Goal: Transaction & Acquisition: Purchase product/service

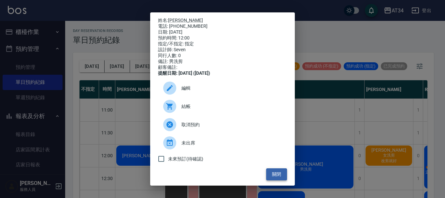
click at [272, 177] on button "關閉" at bounding box center [276, 174] width 21 height 12
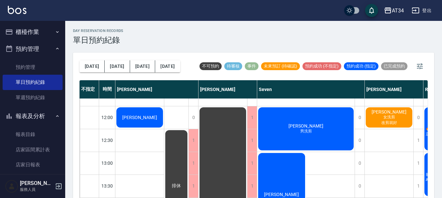
scroll to position [65, 0]
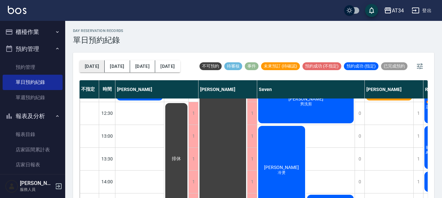
click at [94, 67] on button "[DATE]" at bounding box center [92, 66] width 25 height 12
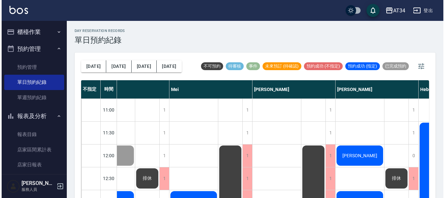
scroll to position [0, 571]
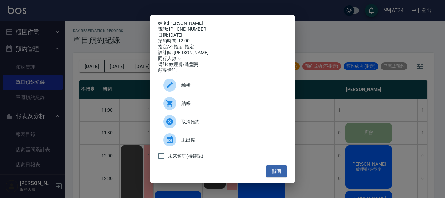
click at [205, 106] on span "結帳" at bounding box center [232, 103] width 100 height 7
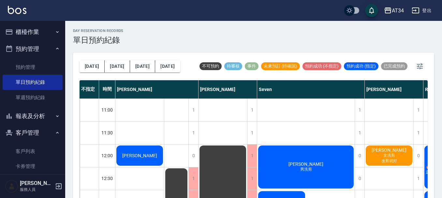
scroll to position [33, 82]
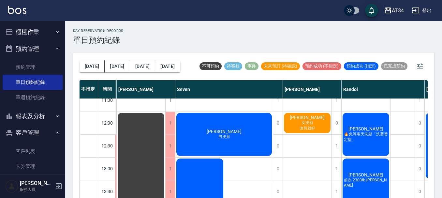
click at [377, 40] on div "day Reservation records 單日預約紀錄" at bounding box center [253, 37] width 361 height 16
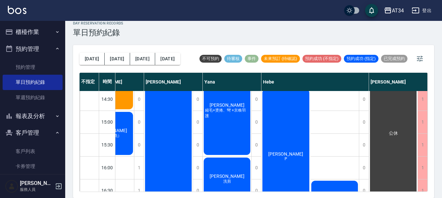
scroll to position [0, 424]
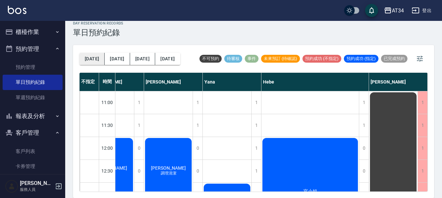
click at [90, 60] on button "[DATE]" at bounding box center [92, 59] width 25 height 12
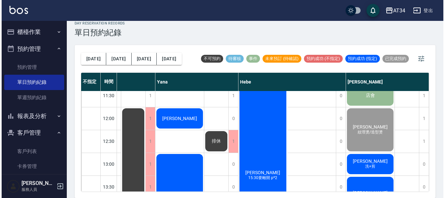
scroll to position [65, 571]
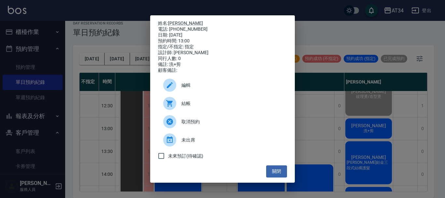
click at [199, 107] on span "結帳" at bounding box center [232, 103] width 100 height 7
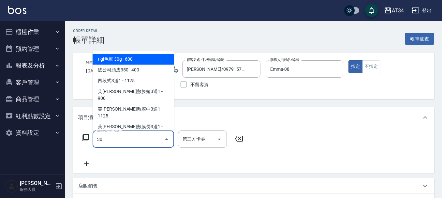
type input "300"
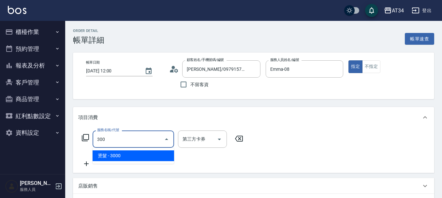
type input "300"
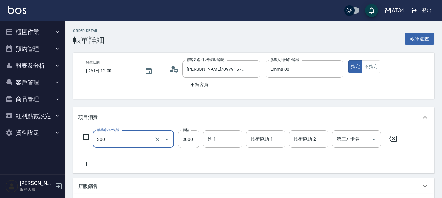
type input "燙髮(300)"
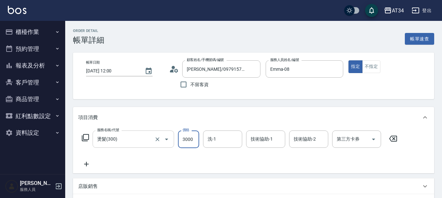
type input "2"
type input "0"
type input "20"
type input "200"
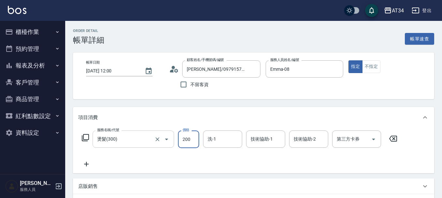
type input "200"
type input "2000"
click at [89, 165] on icon at bounding box center [86, 164] width 16 height 8
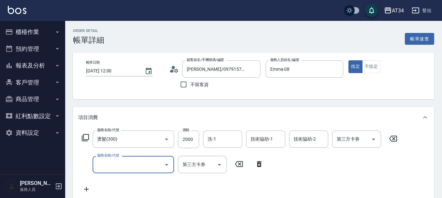
click at [260, 162] on icon at bounding box center [259, 164] width 5 height 6
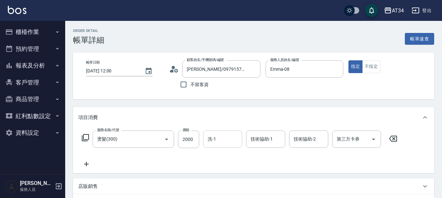
click at [220, 135] on input "洗-1" at bounding box center [222, 138] width 33 height 11
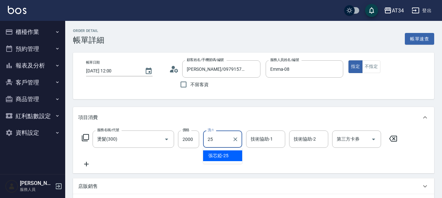
type input "張芯婭-25"
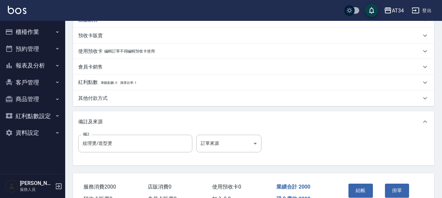
scroll to position [196, 0]
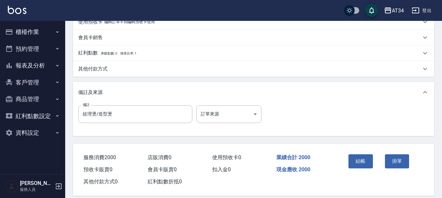
click at [97, 70] on p "其他付款方式" at bounding box center [92, 69] width 29 height 7
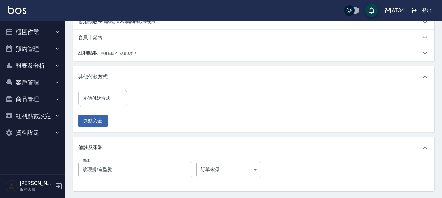
click at [97, 92] on div "其他付款方式" at bounding box center [102, 98] width 49 height 17
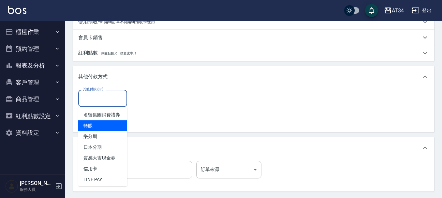
click at [98, 131] on span "轉賬" at bounding box center [102, 125] width 49 height 11
type input "轉賬"
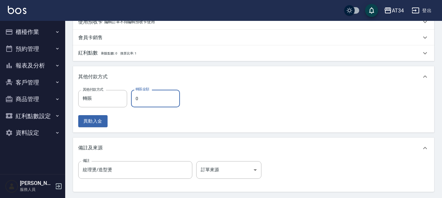
click at [147, 98] on input "0" at bounding box center [155, 99] width 49 height 18
type input "2"
type input "190"
type input "200"
type input "0"
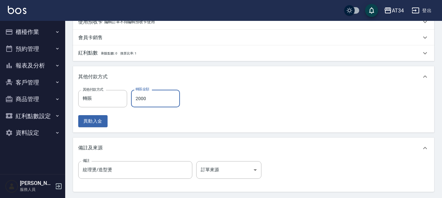
type input "2000"
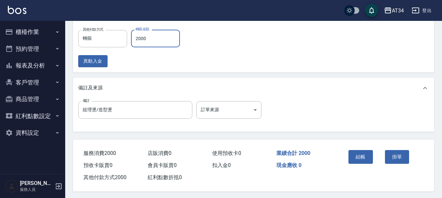
scroll to position [260, 0]
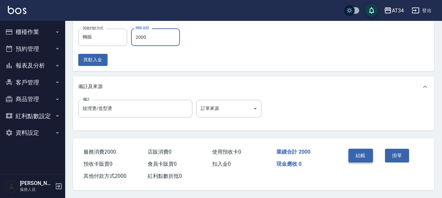
click at [357, 153] on button "結帳" at bounding box center [360, 156] width 24 height 14
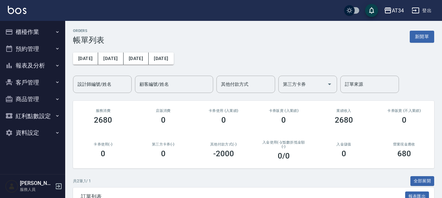
click at [339, 98] on div "ORDERS 帳單列表 新開單 前天 昨天 今天 2025/08/16 設計師編號/姓名 設計師編號/姓名 顧客編號/姓名 顧客編號/姓名 其他付款方式 其他…" at bounding box center [253, 149] width 377 height 257
click at [33, 30] on button "櫃檯作業" at bounding box center [33, 31] width 60 height 17
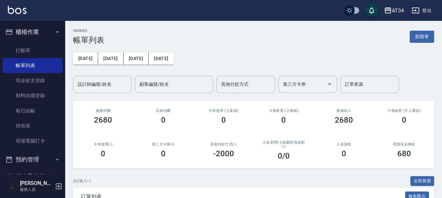
click at [33, 30] on button "櫃檯作業" at bounding box center [33, 31] width 60 height 17
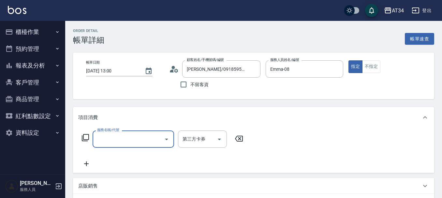
click at [100, 140] on input "服務名稱/代號" at bounding box center [129, 138] width 66 height 11
type input "401"
type input "20"
type input "剪髮(401)"
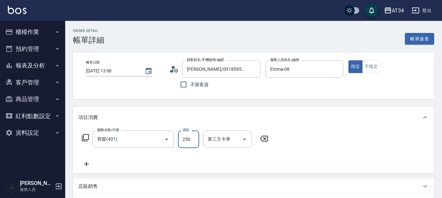
type input "4"
type input "0"
type input "400"
type input "40"
type input "400"
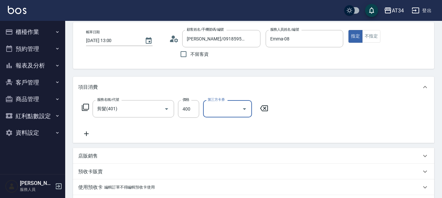
scroll to position [65, 0]
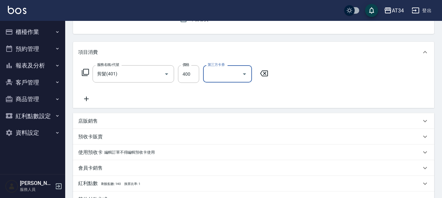
click at [88, 100] on icon at bounding box center [86, 99] width 16 height 8
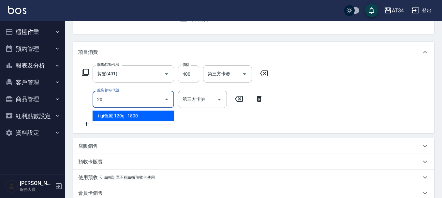
type input "201"
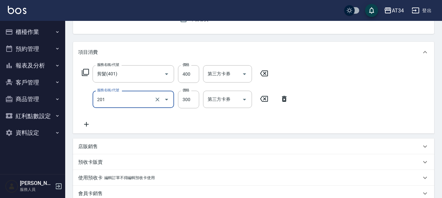
type input "70"
type input "洗髮(201)"
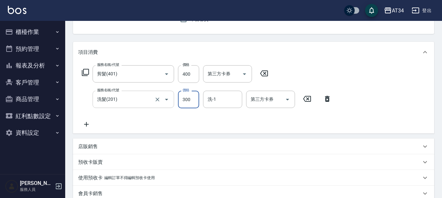
type input "2"
type input "40"
type input "200"
type input "60"
type input "200"
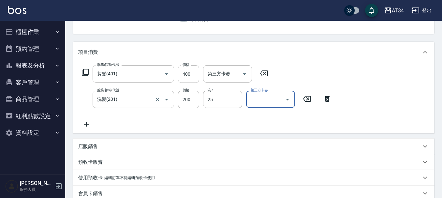
type input "張芯婭-25"
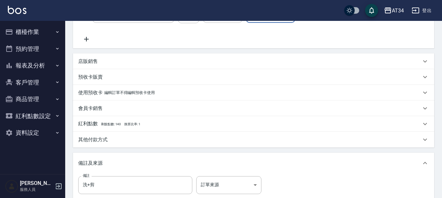
scroll to position [196, 0]
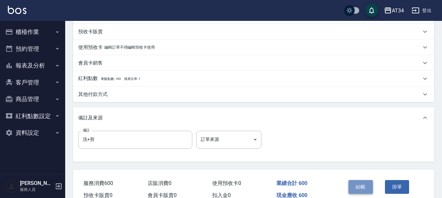
click at [359, 189] on button "結帳" at bounding box center [360, 187] width 24 height 14
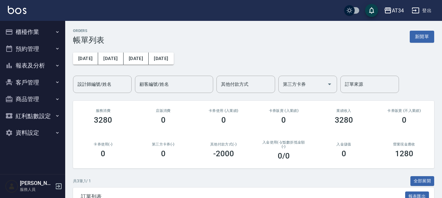
click at [360, 170] on div "ORDERS 帳單列表 新開單 前天 昨天 今天 2025/08/16 設計師編號/姓名 設計師編號/姓名 顧客編號/姓名 顧客編號/姓名 其他付款方式 其他…" at bounding box center [253, 157] width 377 height 273
